Goal: Task Accomplishment & Management: Manage account settings

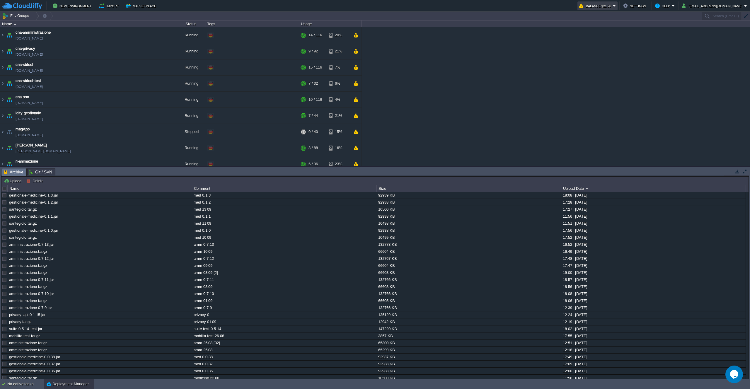
click at [618, 5] on td "Balance $21.28" at bounding box center [597, 5] width 40 height 9
click at [625, 80] on span "View Invoices" at bounding box center [618, 79] width 24 height 4
